Goal: Task Accomplishment & Management: Manage account settings

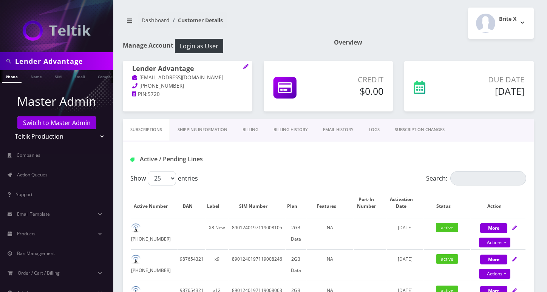
select select "47"
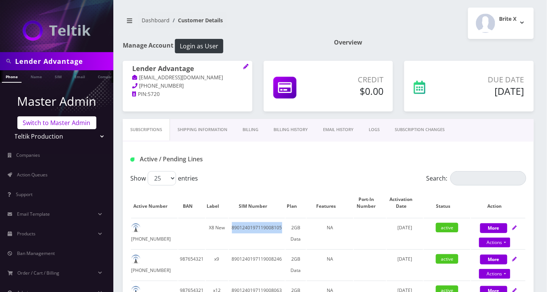
click at [63, 123] on link "Switch to Master Admin" at bounding box center [56, 122] width 79 height 13
click at [59, 118] on link "Switch to Master Admin" at bounding box center [56, 122] width 79 height 13
click at [58, 122] on link "Switch to Master Admin" at bounding box center [56, 122] width 79 height 13
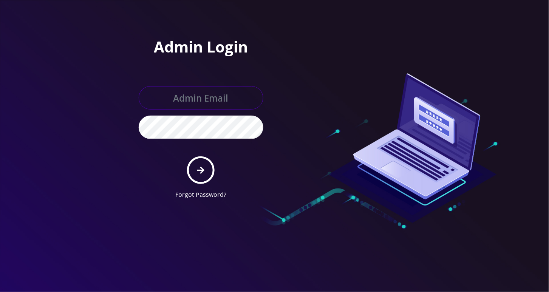
type input "[EMAIL_ADDRESS][DOMAIN_NAME]"
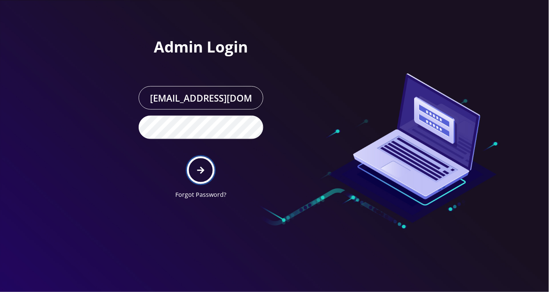
click at [203, 170] on icon "submit" at bounding box center [200, 170] width 7 height 7
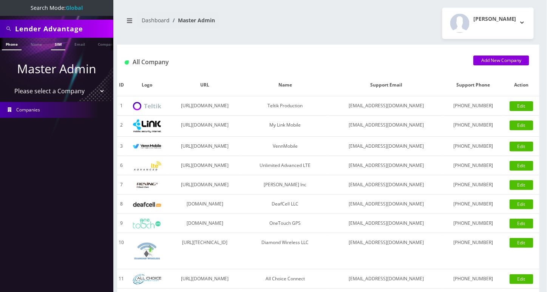
scroll to position [0, 3]
click at [48, 30] on input "Lender Advantage" at bounding box center [63, 29] width 96 height 14
paste input "9296759548"
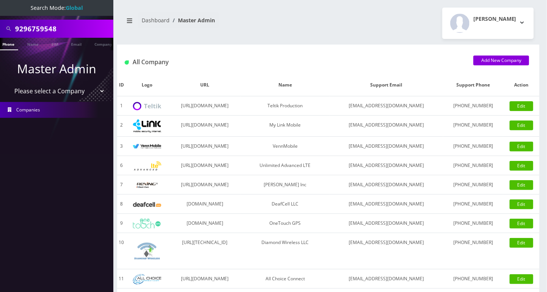
type input "9296759548"
click at [9, 44] on link "Phone" at bounding box center [8, 44] width 20 height 12
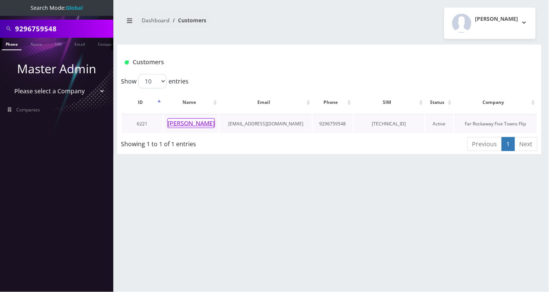
click at [196, 122] on button "Suri Schwartz" at bounding box center [191, 123] width 48 height 10
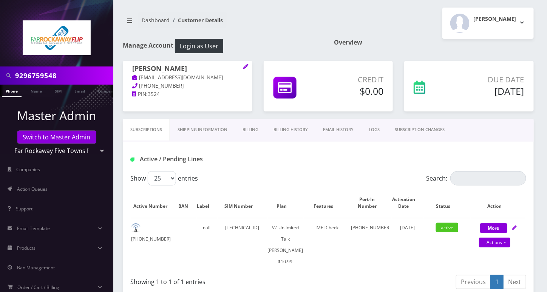
click at [302, 128] on link "Billing History" at bounding box center [290, 130] width 49 height 22
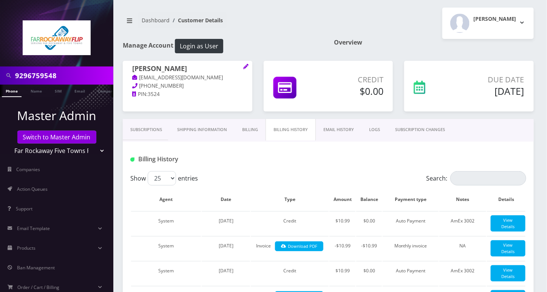
click at [147, 126] on link "Subscriptions" at bounding box center [146, 130] width 47 height 22
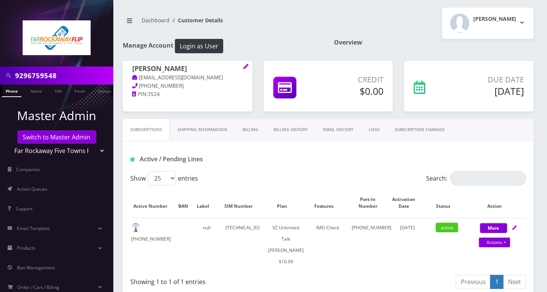
click at [419, 129] on link "SUBSCRIPTION CHANGES" at bounding box center [419, 130] width 65 height 22
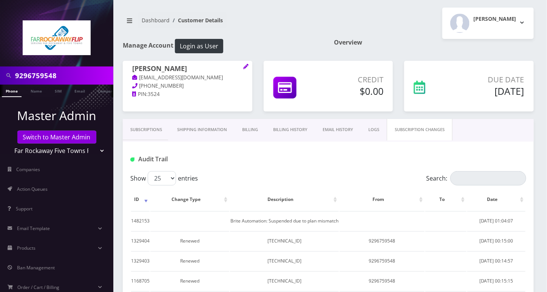
click at [137, 128] on link "Subscriptions" at bounding box center [146, 130] width 47 height 22
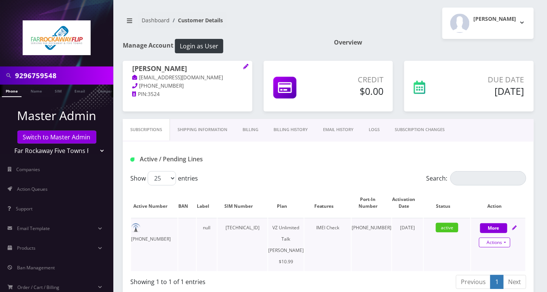
click at [501, 241] on link "Actions" at bounding box center [494, 242] width 31 height 10
select select "366"
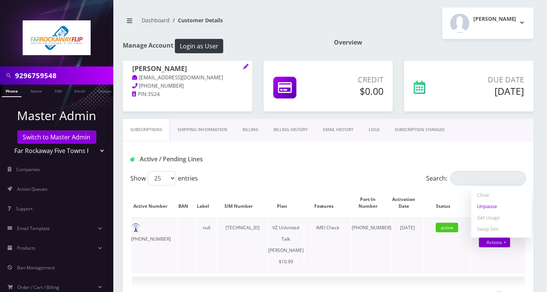
click at [492, 204] on link "Unpause" at bounding box center [501, 205] width 60 height 11
select select "366"
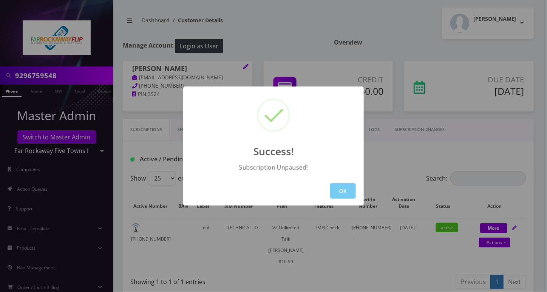
click at [341, 186] on button "OK" at bounding box center [343, 190] width 26 height 15
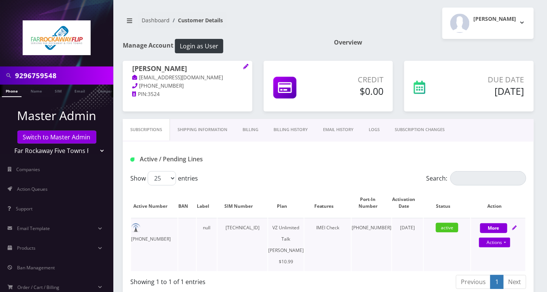
click at [156, 227] on td "929-675-9548" at bounding box center [154, 244] width 46 height 53
copy td "929-675-9548"
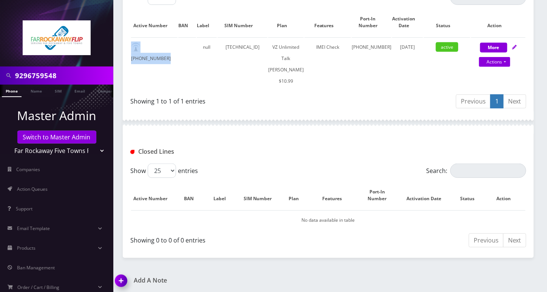
scroll to position [251, 0]
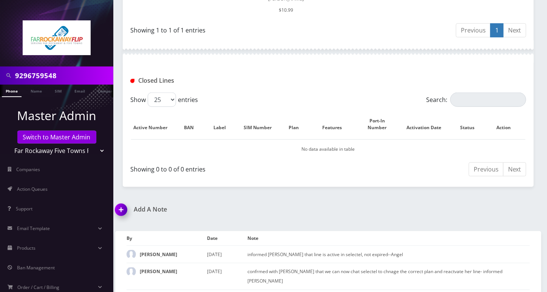
click at [125, 224] on img at bounding box center [122, 212] width 22 height 22
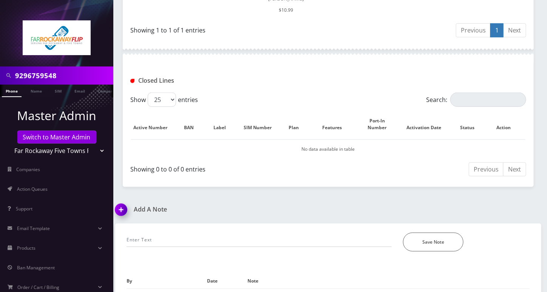
scroll to position [359, 0]
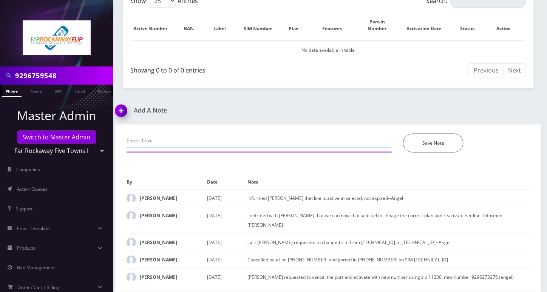
click at [186, 142] on input "text" at bounding box center [258, 141] width 265 height 14
drag, startPoint x: 341, startPoint y: 140, endPoint x: 384, endPoint y: 140, distance: 42.7
click at [384, 142] on input "call- unable to make calls, suspended due to line mismatch even if the plan is …" at bounding box center [258, 141] width 265 height 14
paste input "It's because new plans from Selectel. We turned off the script for now and are …"
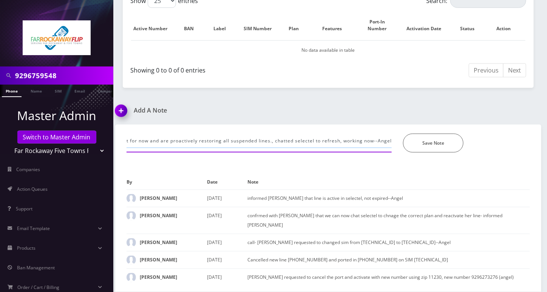
scroll to position [0, 392]
type input "call- unable to make calls, suspended due to line mismatch even if the plan is …"
click at [439, 153] on button "Save Note" at bounding box center [433, 143] width 60 height 19
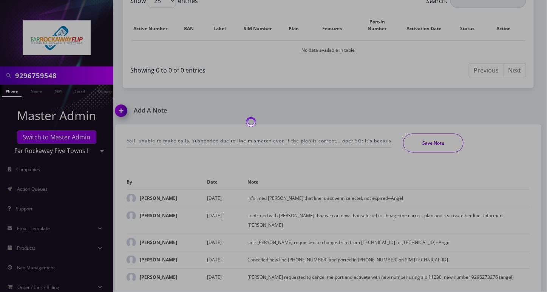
scroll to position [343, 0]
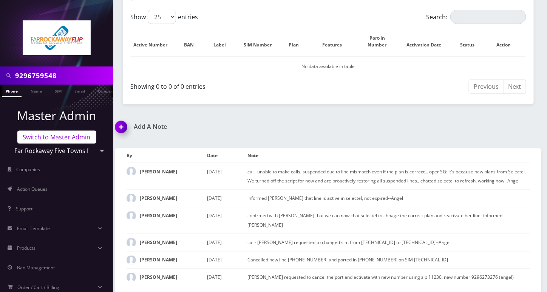
click at [67, 136] on link "Switch to Master Admin" at bounding box center [56, 137] width 79 height 13
